Goal: Information Seeking & Learning: Learn about a topic

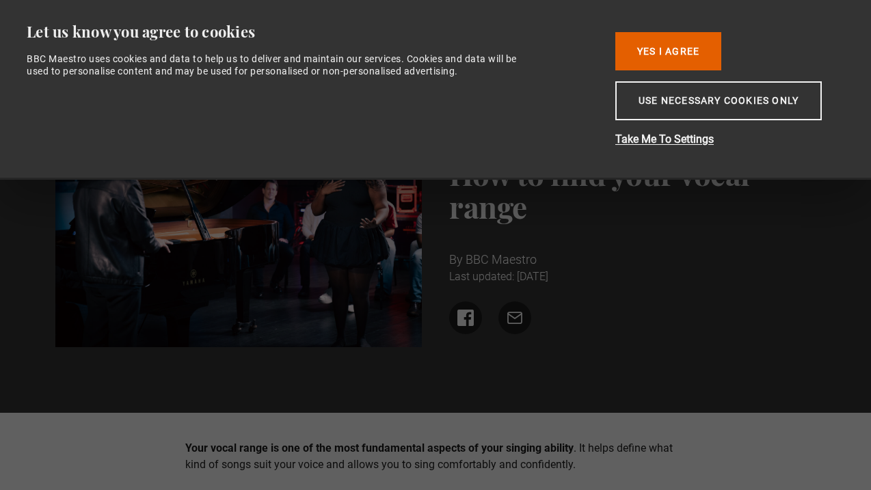
click at [671, 60] on button "Yes I Agree" at bounding box center [668, 51] width 106 height 38
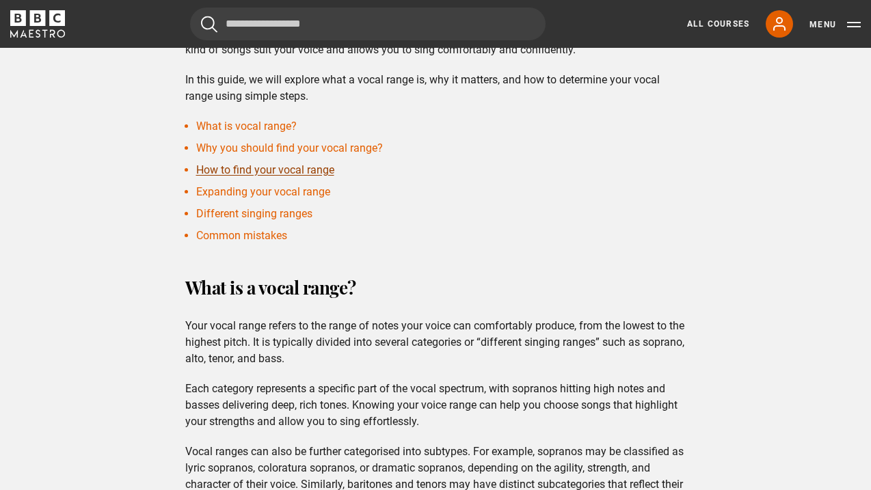
scroll to position [415, 0]
click at [267, 130] on link "What is vocal range?" at bounding box center [246, 126] width 101 height 13
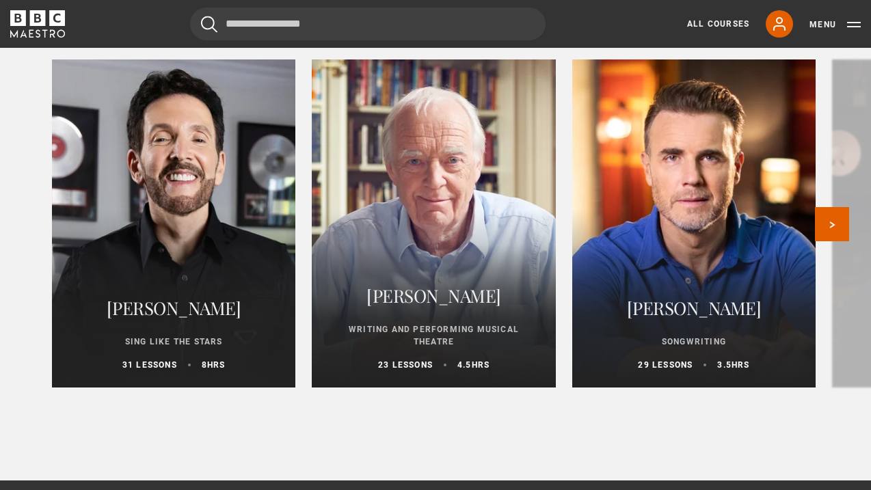
scroll to position [4038, 0]
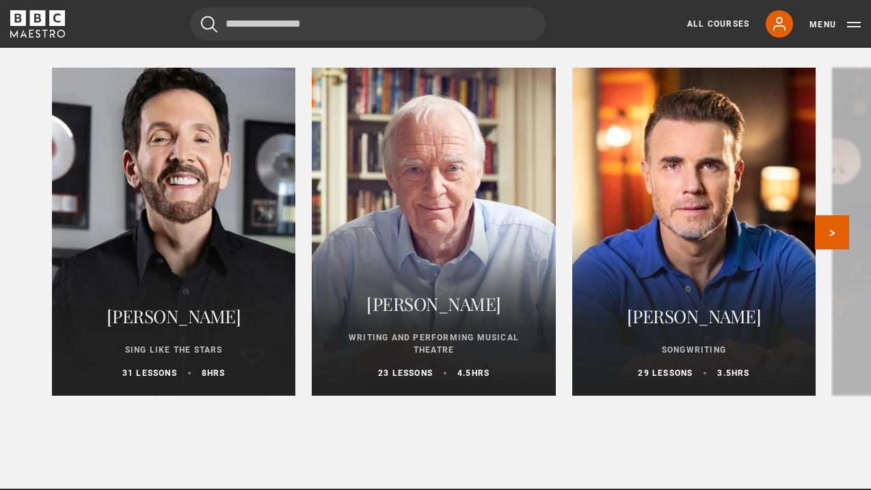
click at [207, 239] on div at bounding box center [174, 231] width 268 height 361
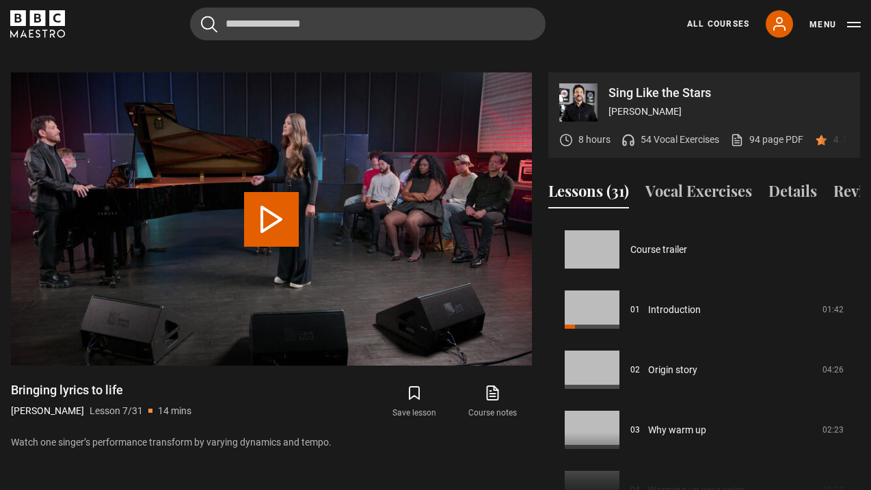
scroll to position [361, 0]
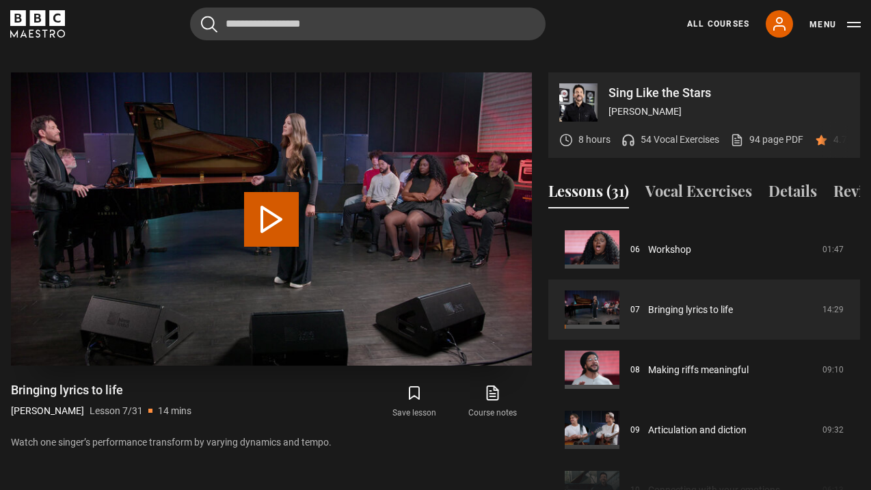
click at [239, 204] on video "Video Player" at bounding box center [271, 218] width 521 height 293
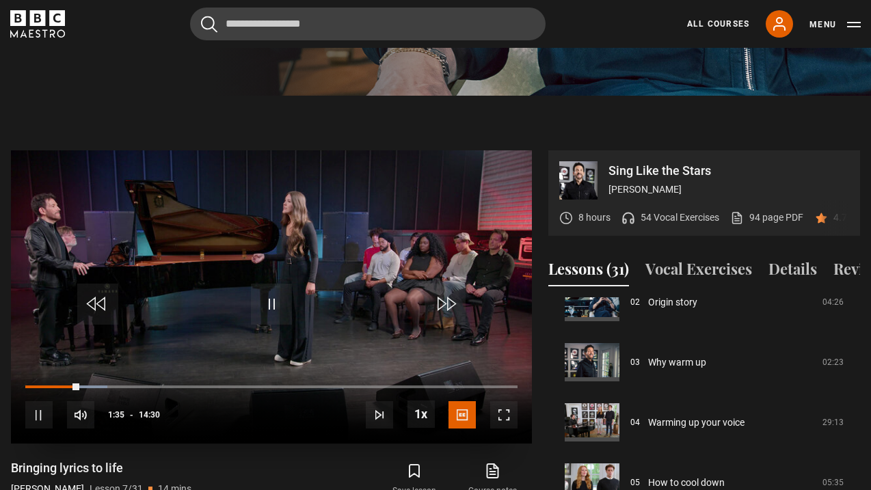
scroll to position [602, 0]
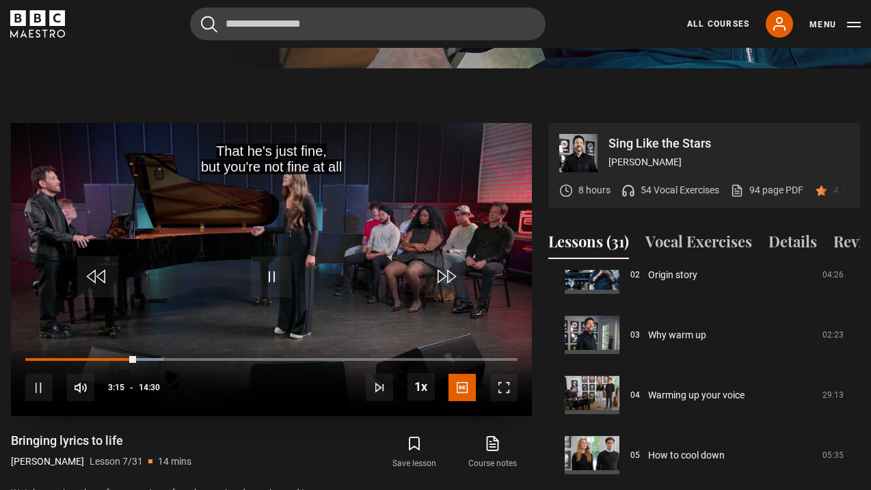
click at [42, 374] on span "Video Player" at bounding box center [38, 387] width 27 height 27
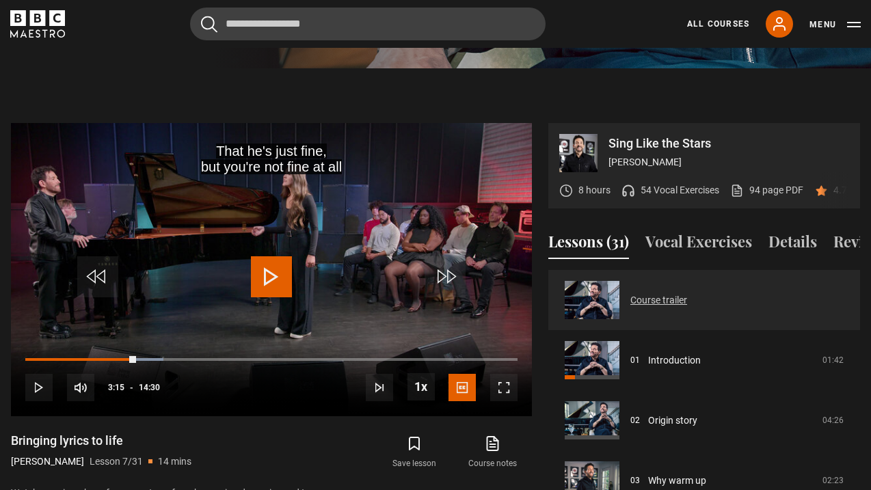
scroll to position [0, 0]
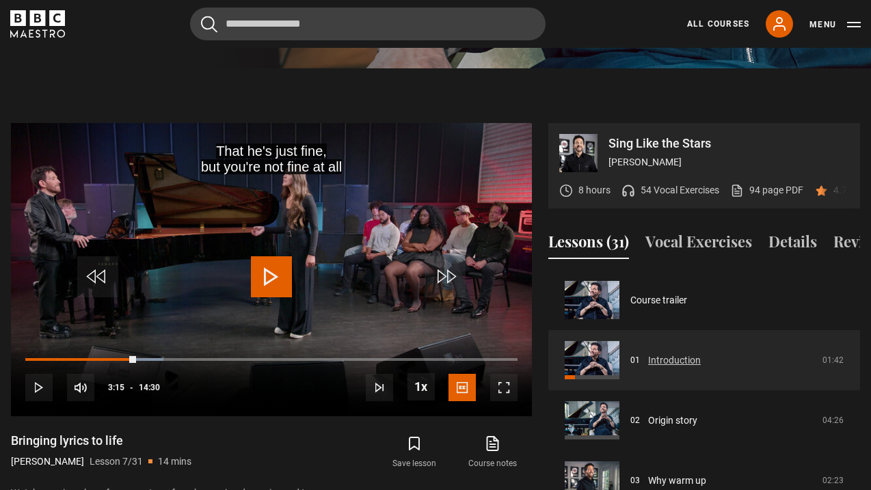
click at [701, 353] on link "Introduction" at bounding box center [674, 360] width 53 height 14
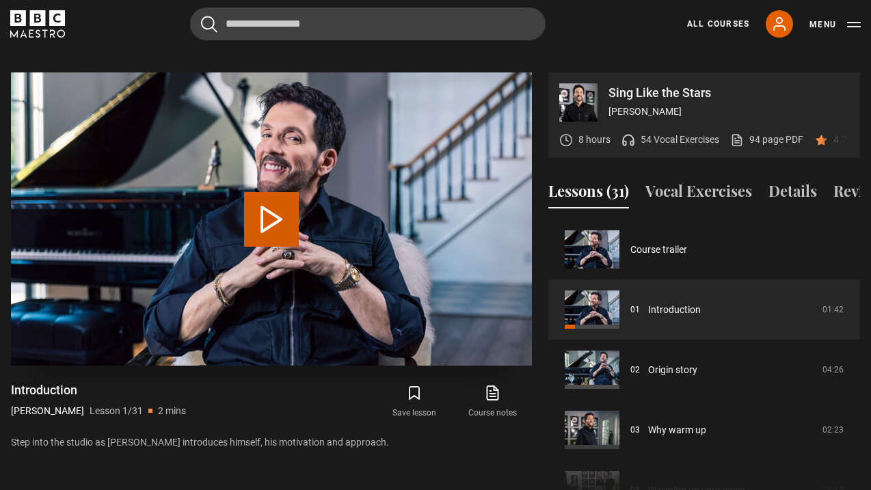
click at [270, 200] on button "Play Lesson Introduction" at bounding box center [271, 219] width 55 height 55
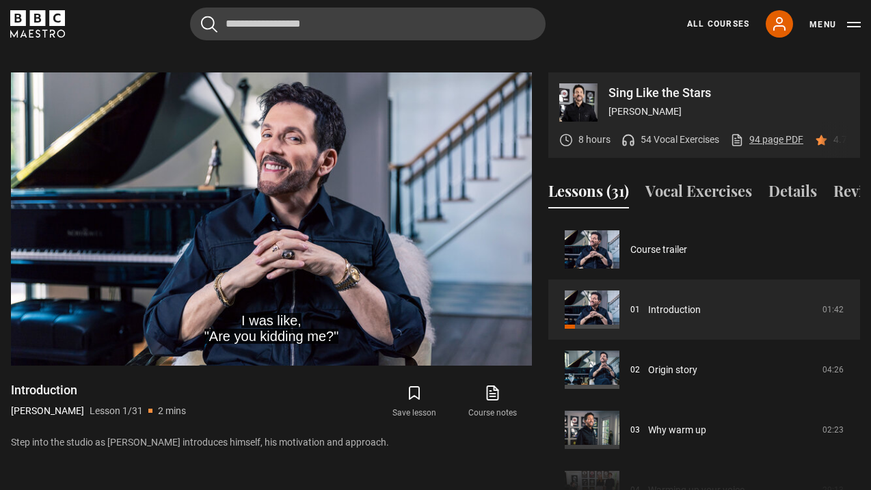
click at [767, 133] on link "94 page PDF (opens in new tab)" at bounding box center [766, 140] width 73 height 14
